Goal: Navigation & Orientation: Find specific page/section

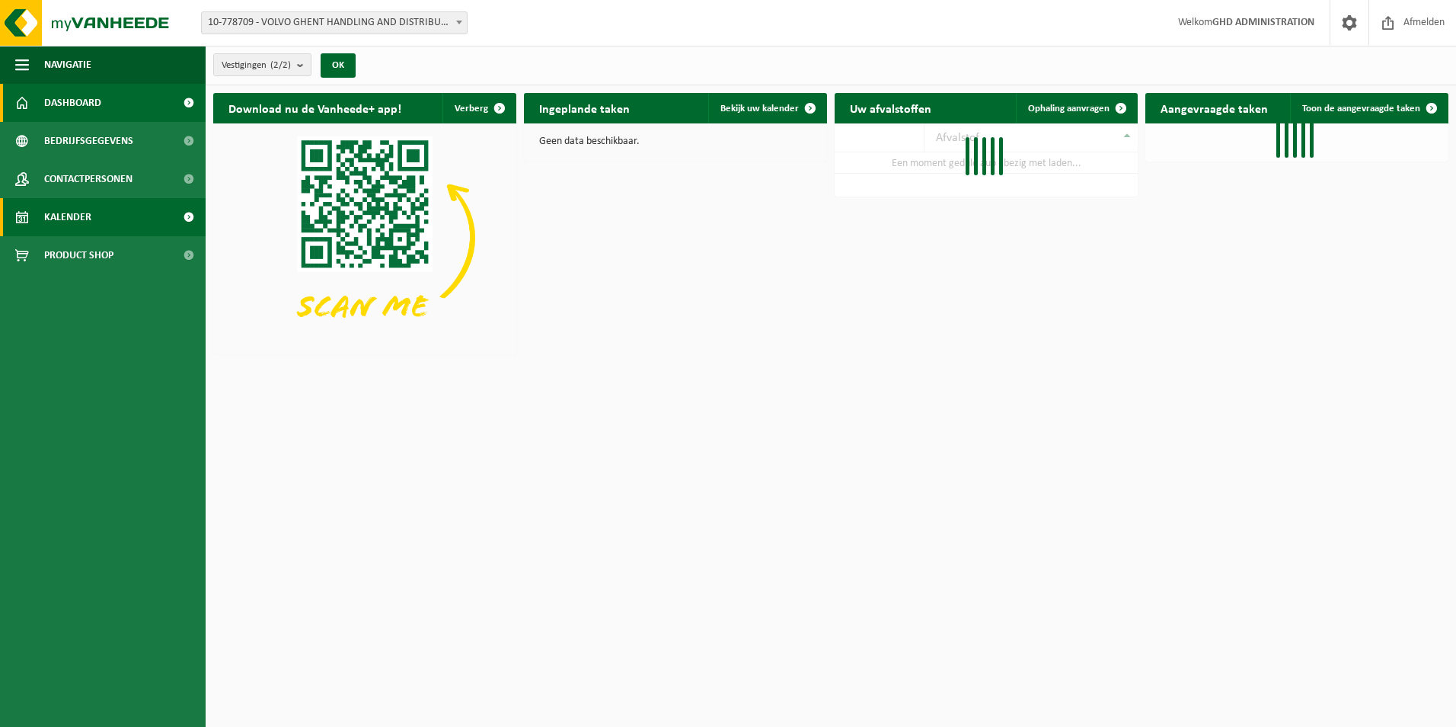
click at [100, 221] on link "Kalender" at bounding box center [103, 217] width 206 height 38
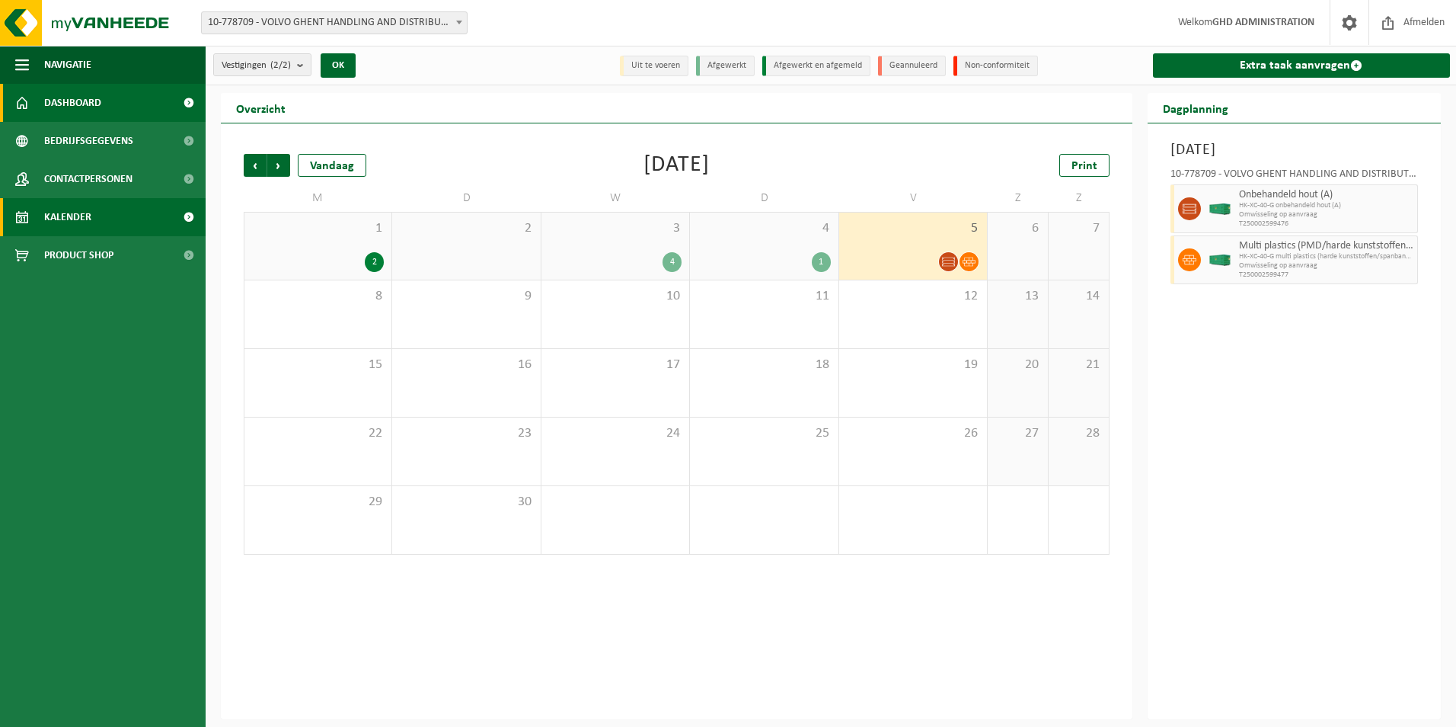
click at [95, 101] on span "Dashboard" at bounding box center [72, 103] width 57 height 38
